Goal: Information Seeking & Learning: Understand process/instructions

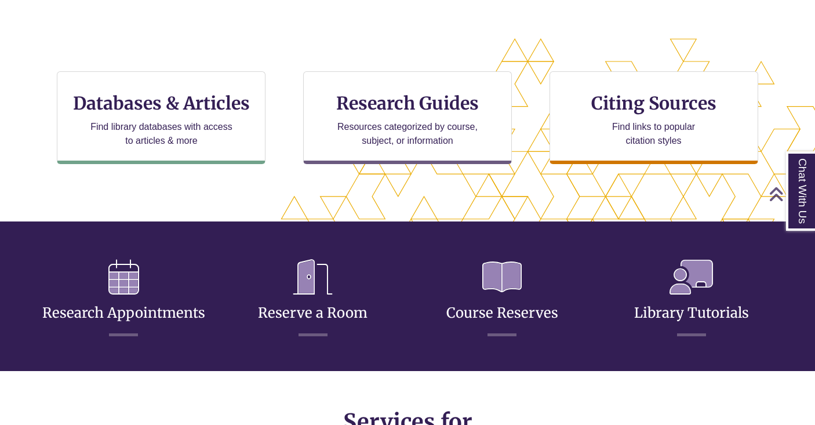
scroll to position [362, 0]
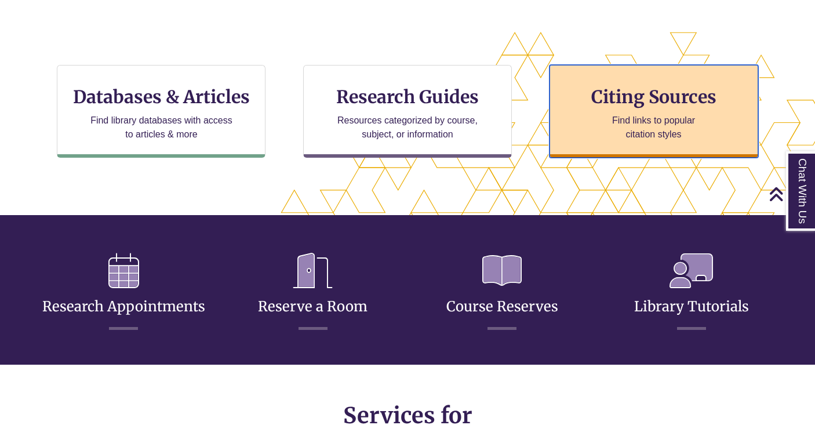
click at [660, 106] on h3 "Citing Sources" at bounding box center [654, 97] width 142 height 22
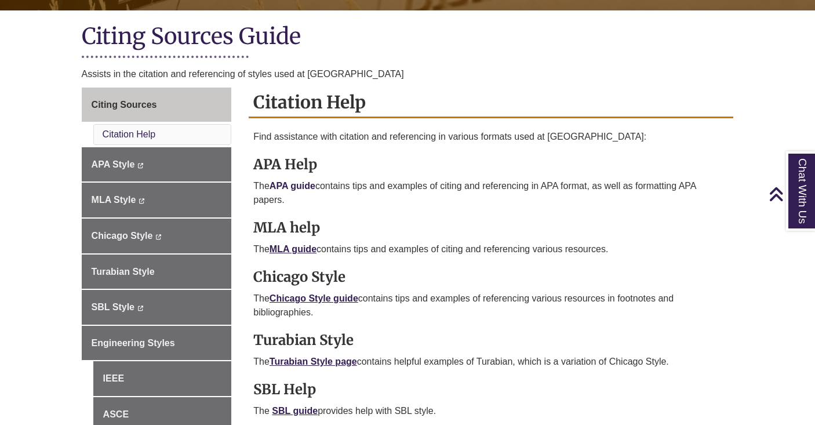
scroll to position [254, 0]
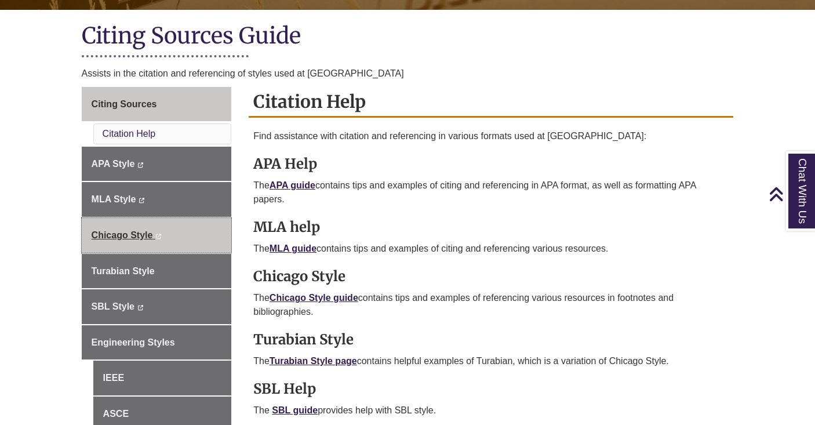
click at [168, 243] on link "Chicago Style This link opens in a new window This link opens in a new window" at bounding box center [157, 235] width 150 height 35
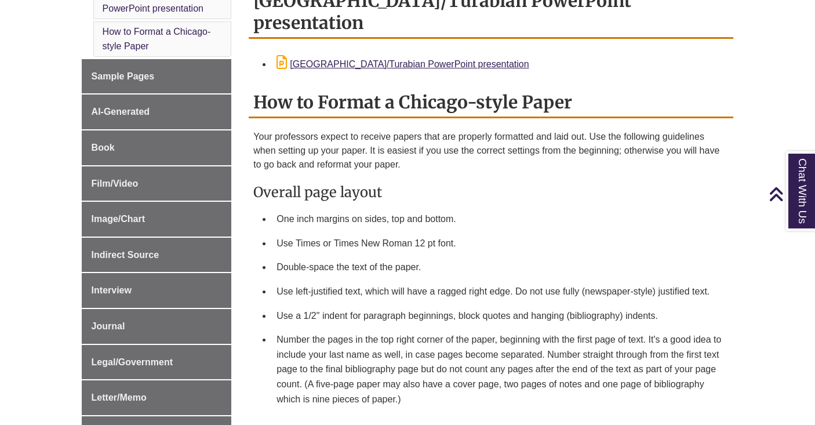
scroll to position [411, 0]
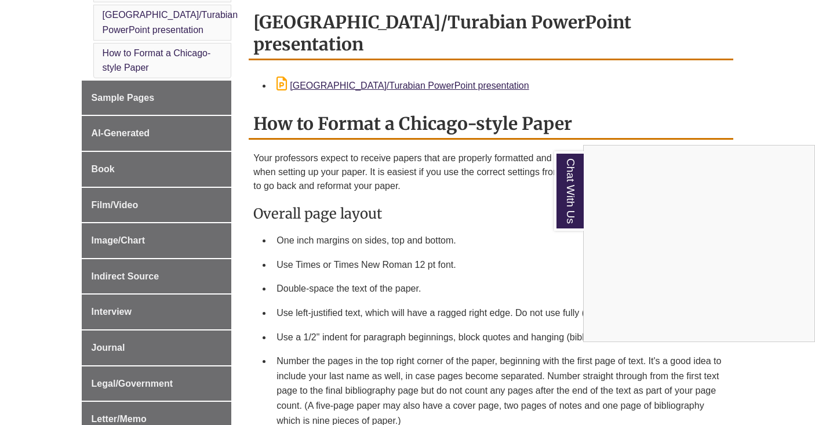
click at [153, 169] on div "Chat With Us" at bounding box center [407, 212] width 815 height 425
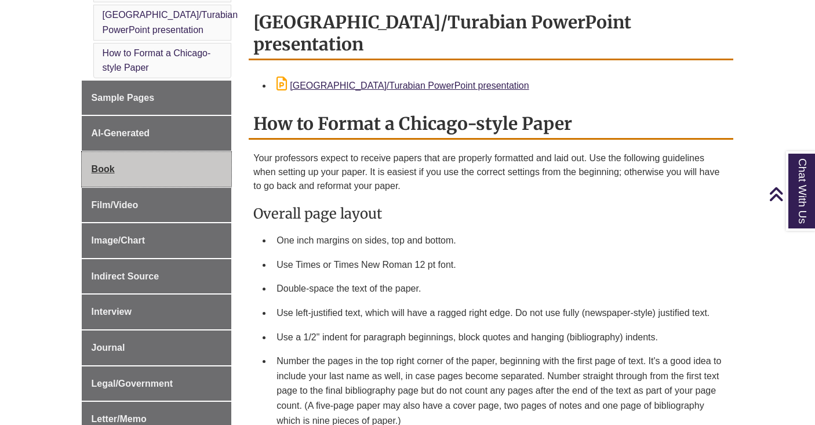
click at [137, 171] on link "Book" at bounding box center [157, 169] width 150 height 35
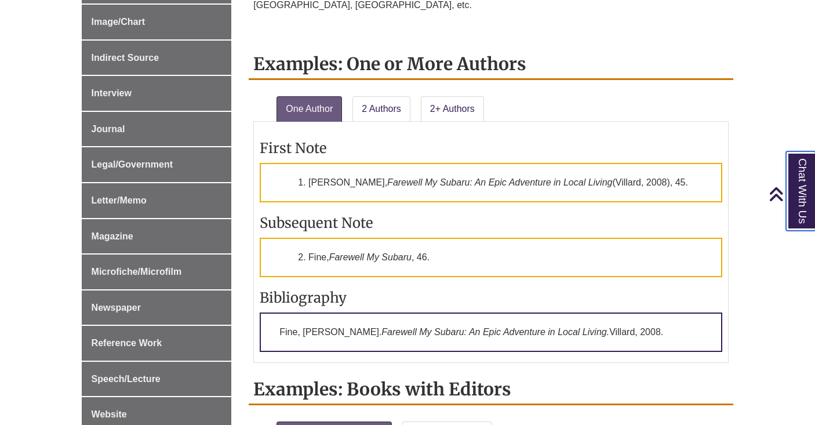
scroll to position [689, 0]
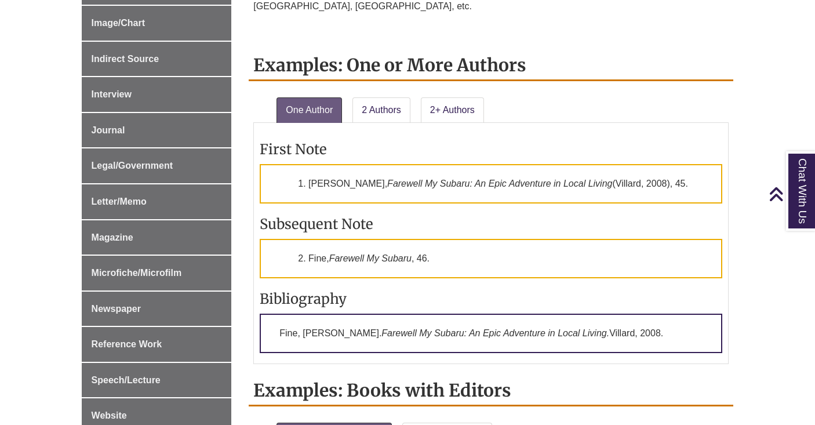
drag, startPoint x: 310, startPoint y: 180, endPoint x: 661, endPoint y: 188, distance: 351.0
click at [661, 188] on p "1. Doug Fine, Farewell My Subaru: An Epic Adventure in Local Living (Villard, 2…" at bounding box center [491, 183] width 463 height 39
copy p "Doug Fine, Farewell My Subaru: An Epic Adventure in Local Living (Villard, 2008…"
click at [503, 230] on div "First Note 1. Doug Fine, Farewell My Subaru: An Epic Adventure in Local Living …" at bounding box center [491, 243] width 463 height 229
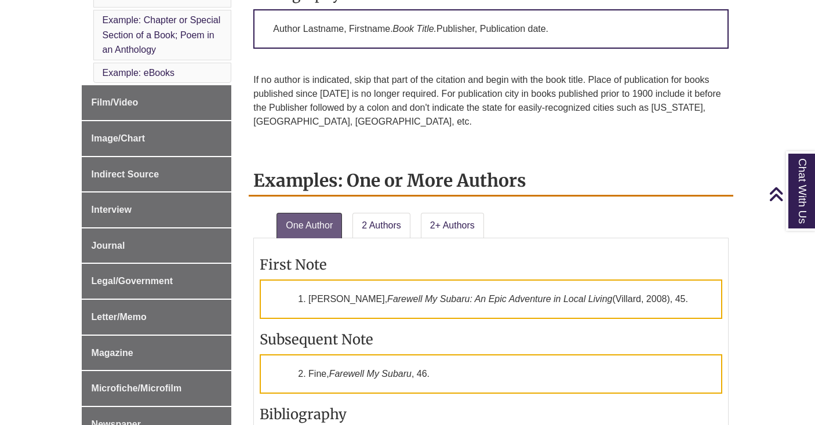
scroll to position [580, 0]
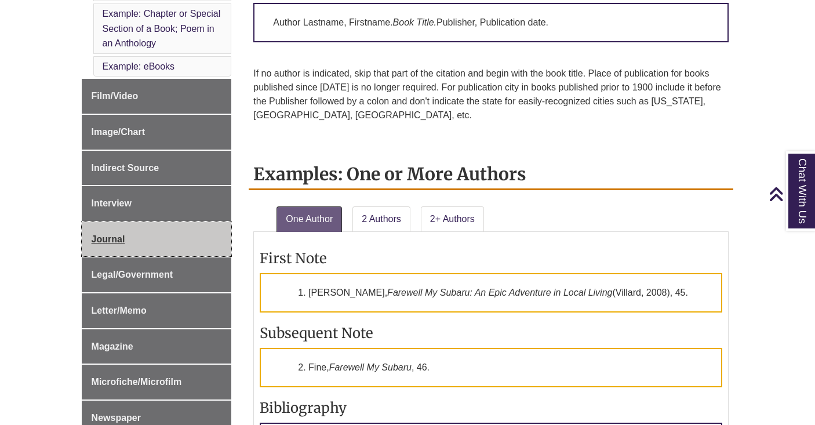
click at [166, 244] on link "Journal" at bounding box center [157, 239] width 150 height 35
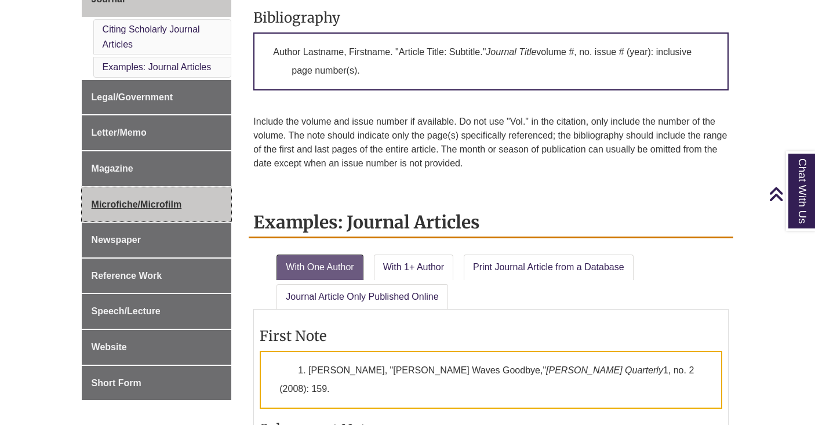
scroll to position [645, 0]
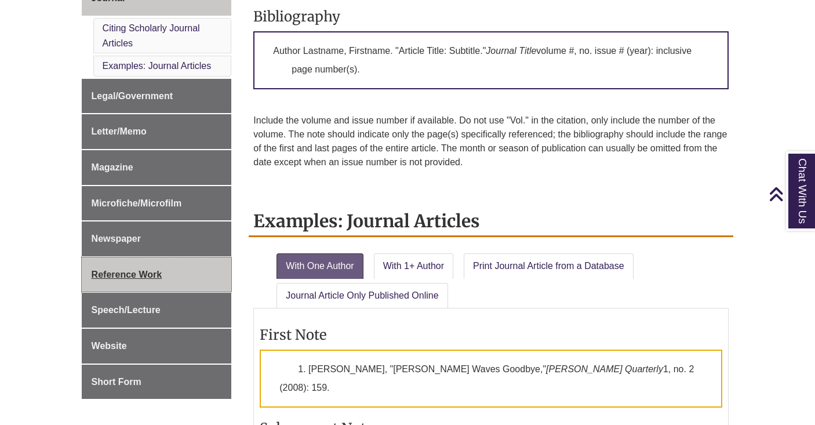
click at [180, 274] on link "Reference Work" at bounding box center [157, 275] width 150 height 35
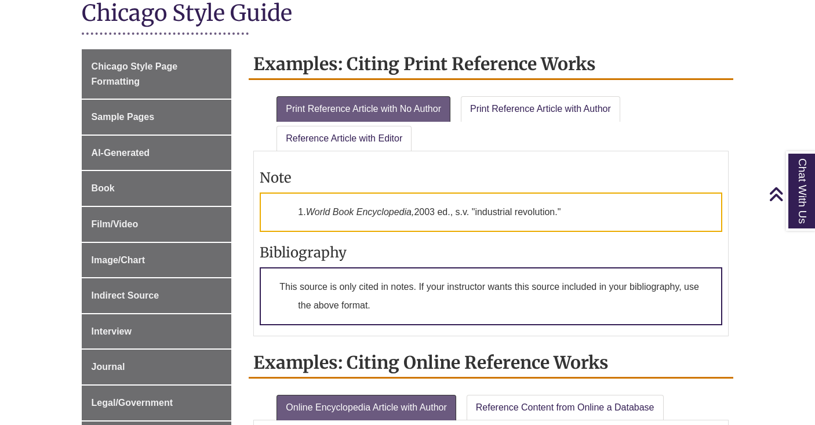
scroll to position [293, 0]
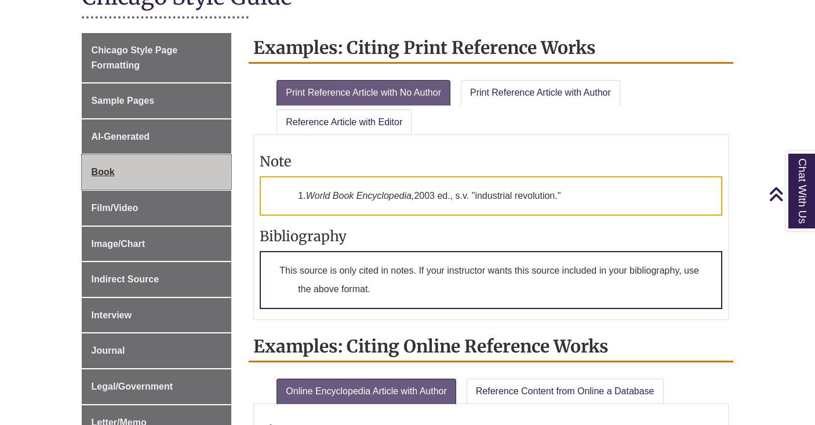
click at [166, 179] on link "Book" at bounding box center [157, 172] width 150 height 35
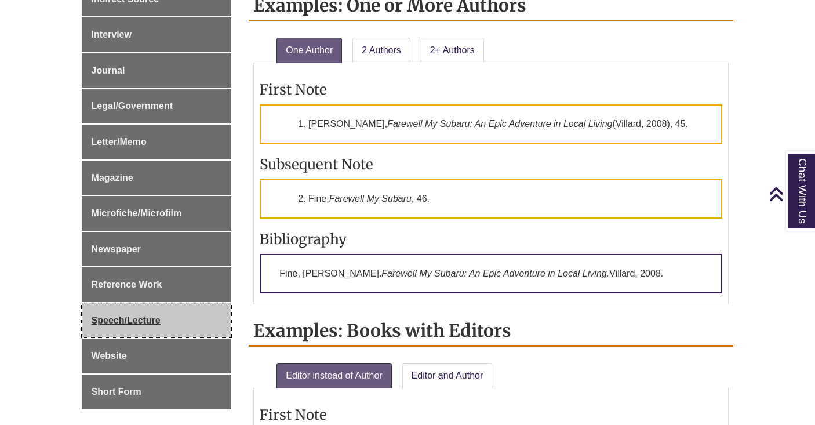
scroll to position [796, 0]
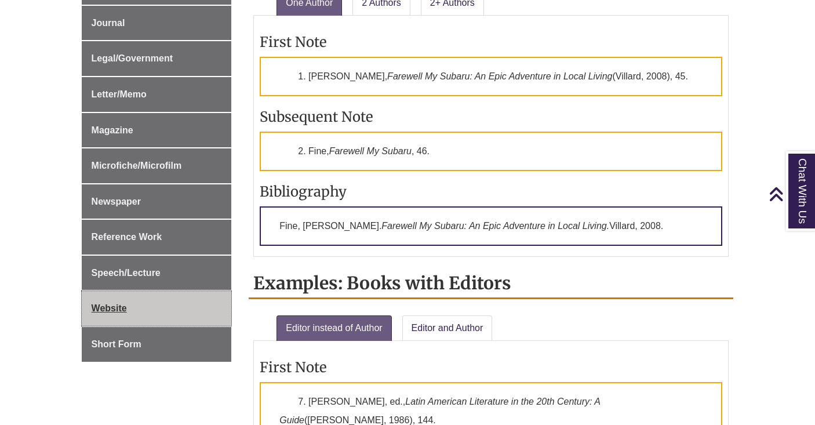
click at [155, 300] on link "Website" at bounding box center [157, 308] width 150 height 35
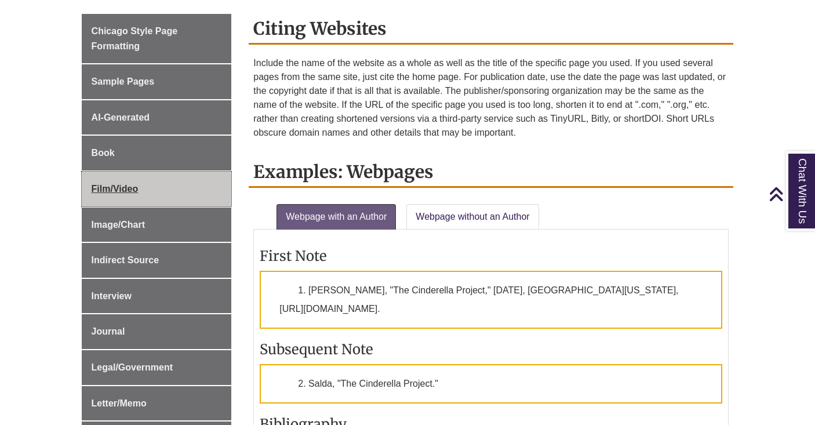
scroll to position [288, 0]
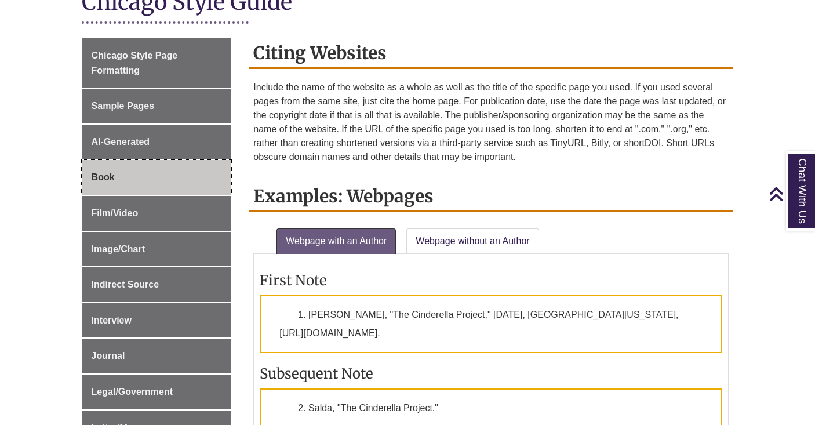
click at [162, 174] on link "Book" at bounding box center [157, 177] width 150 height 35
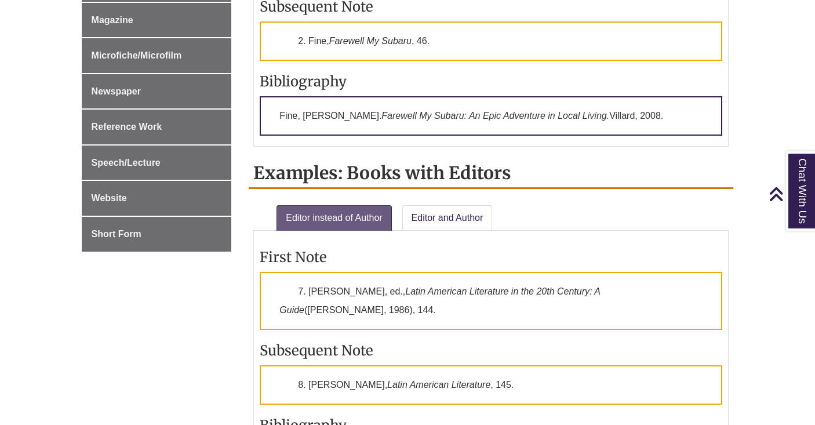
scroll to position [923, 0]
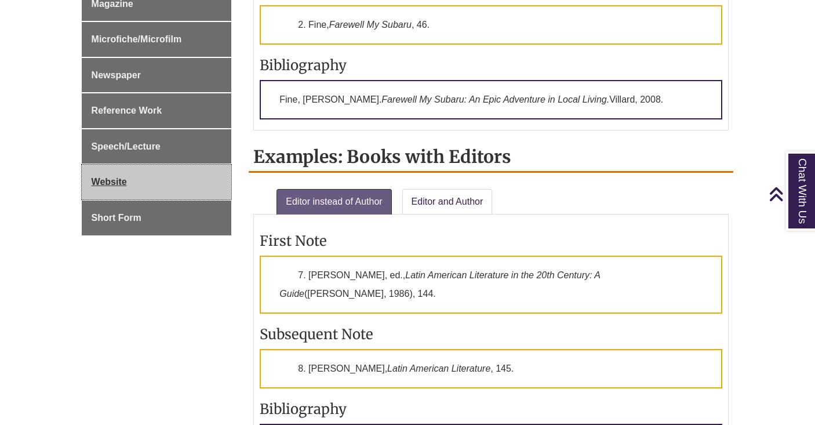
click at [154, 183] on link "Website" at bounding box center [157, 182] width 150 height 35
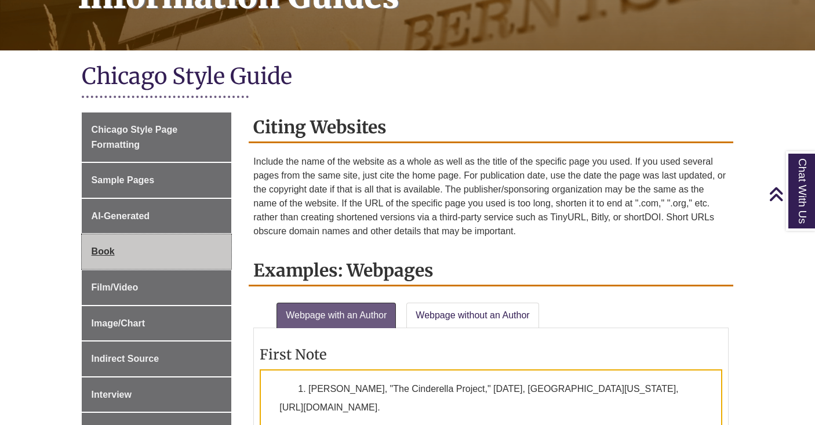
scroll to position [274, 0]
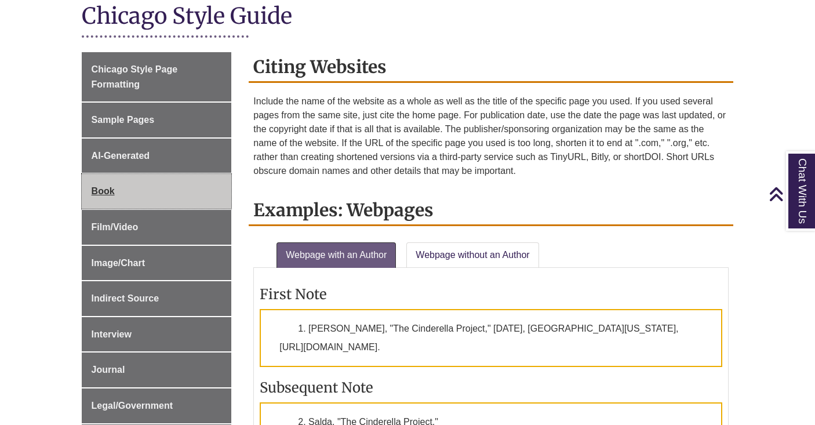
click at [158, 193] on link "Book" at bounding box center [157, 191] width 150 height 35
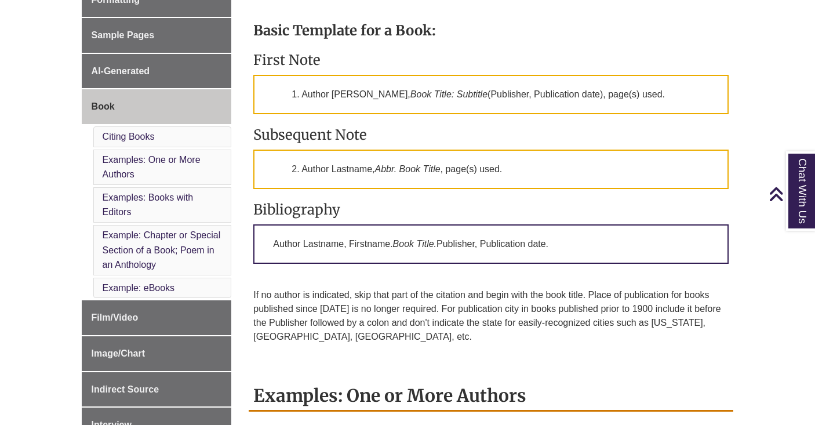
scroll to position [367, 0]
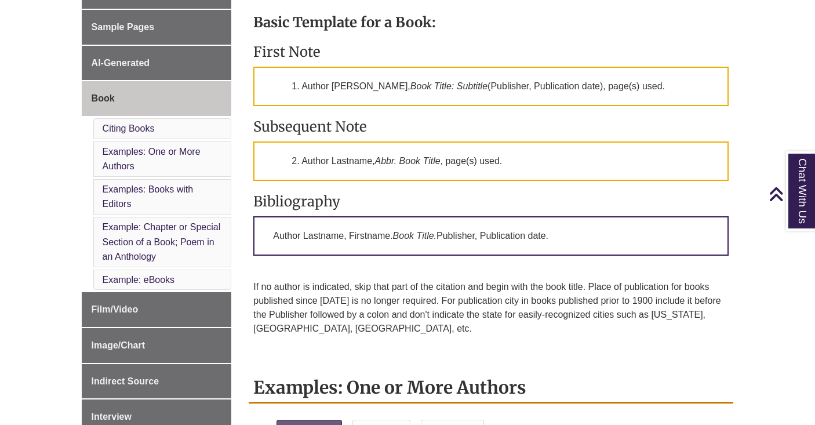
click at [197, 193] on li "Examples: Books with Editors" at bounding box center [162, 196] width 139 height 35
click at [157, 194] on link "Examples: Books with Editors" at bounding box center [148, 196] width 91 height 25
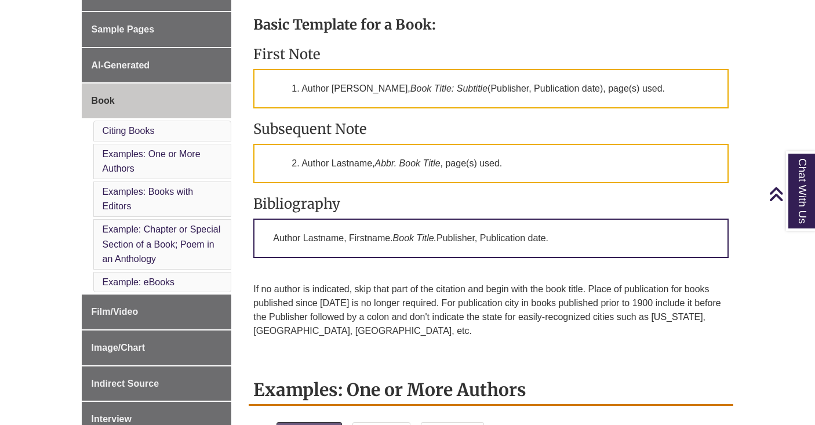
scroll to position [367, 0]
